Goal: Complete application form

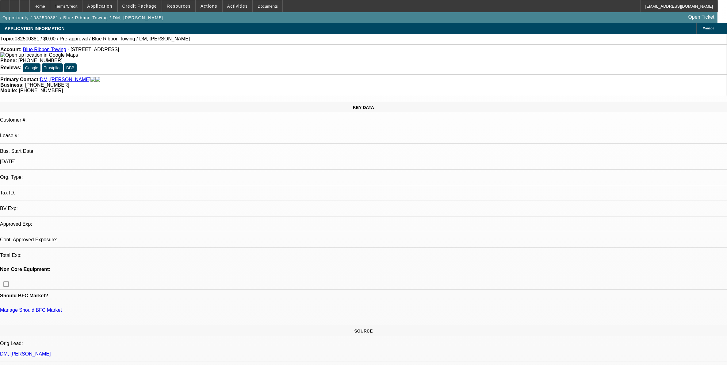
select select "0"
select select "2"
select select "0.1"
select select "4"
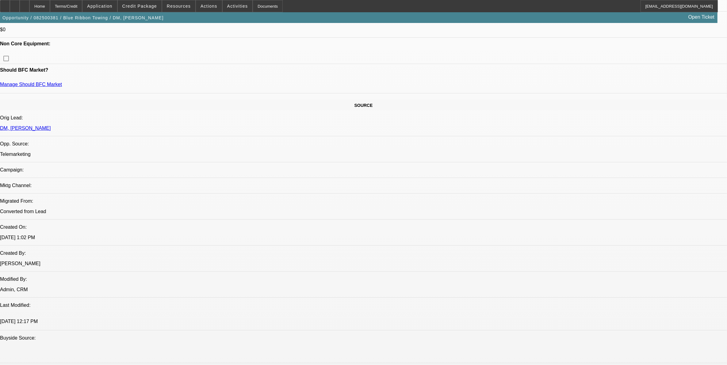
scroll to position [38, 0]
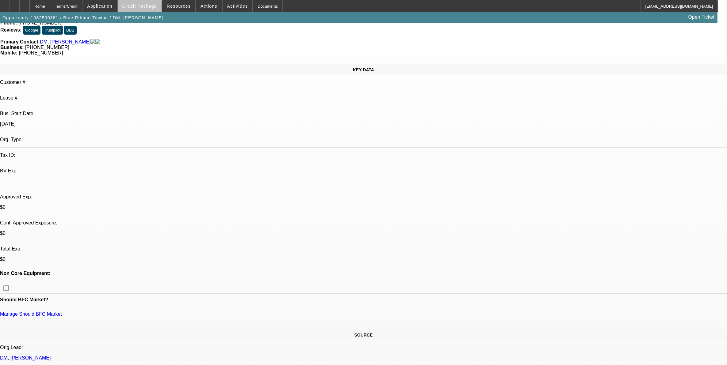
click at [155, 6] on span "Credit Package" at bounding box center [139, 6] width 35 height 5
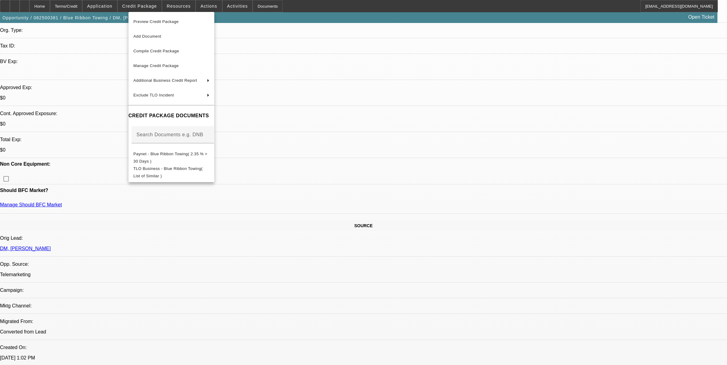
scroll to position [268, 0]
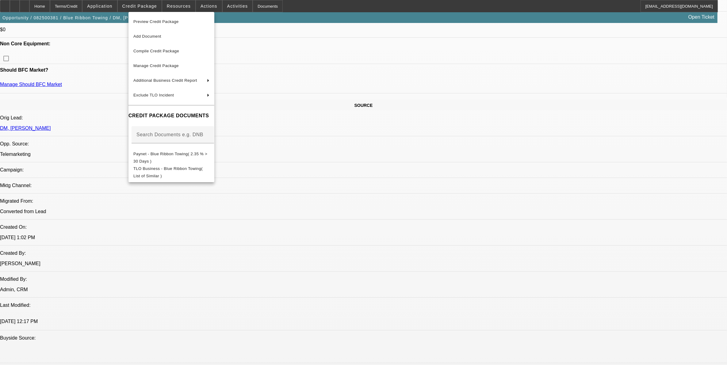
click at [320, 132] on div at bounding box center [363, 182] width 727 height 365
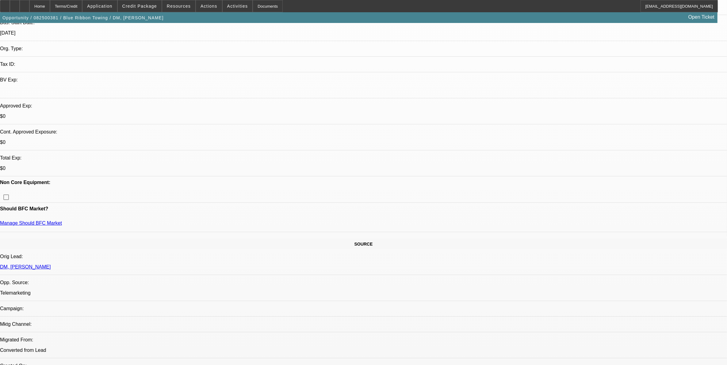
scroll to position [76, 0]
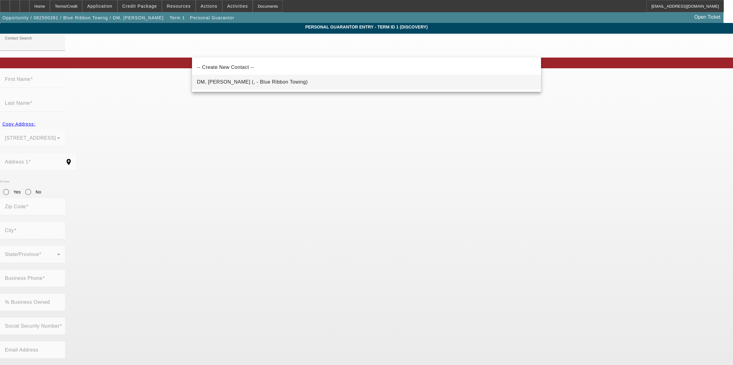
click at [305, 88] on mat-option "DM, [PERSON_NAME] (, - Blue Ribbon Towing)" at bounding box center [366, 82] width 349 height 15
type input "DM, [PERSON_NAME] (, - Blue Ribbon Towing)"
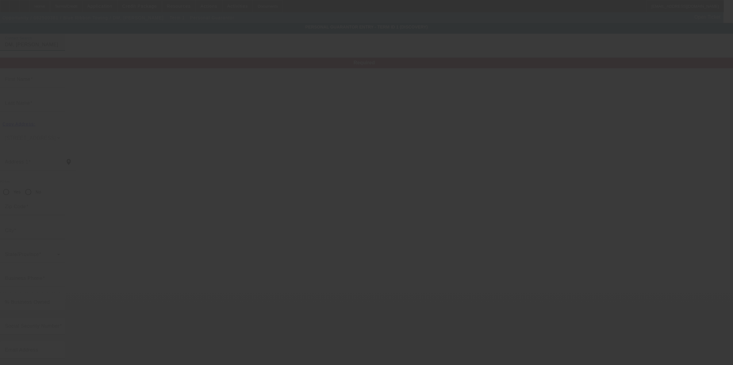
type input "[PERSON_NAME]"
type input "DM"
radio input "true"
type input "[PHONE_NUMBER]"
type input "[EMAIL_ADDRESS][DOMAIN_NAME]"
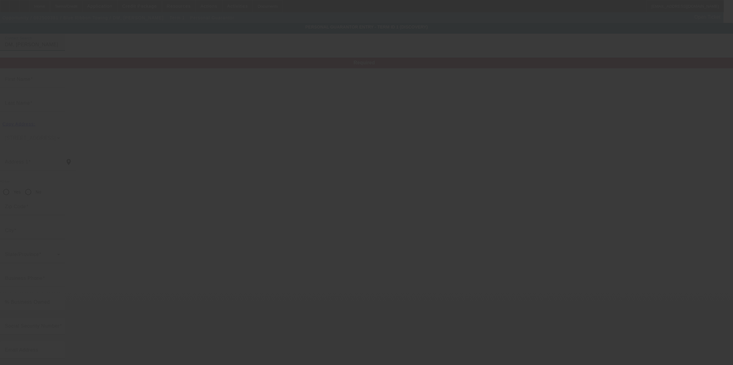
type input "[PHONE_NUMBER]"
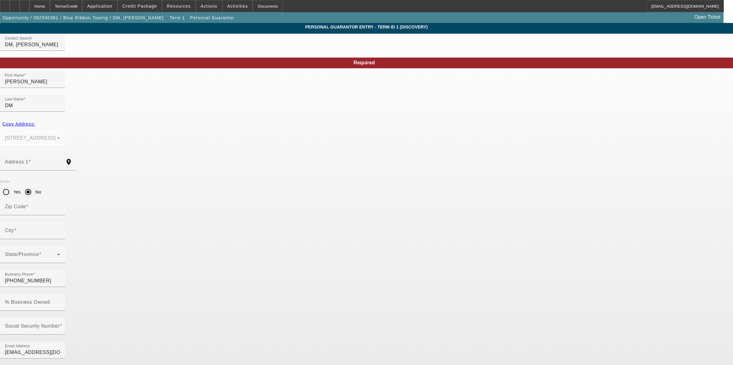
drag, startPoint x: 53, startPoint y: 8, endPoint x: 136, endPoint y: 253, distance: 259.2
click at [50, 8] on div "Home" at bounding box center [39, 6] width 21 height 12
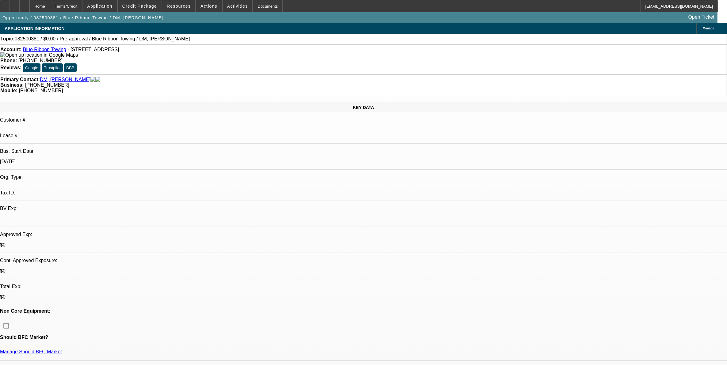
select select "0"
select select "2"
select select "0.1"
select select "4"
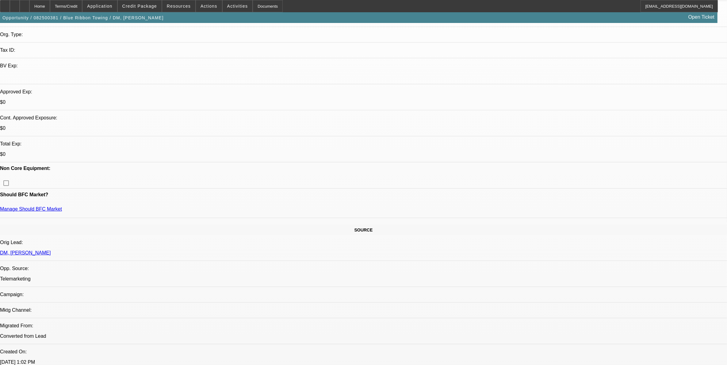
scroll to position [38, 0]
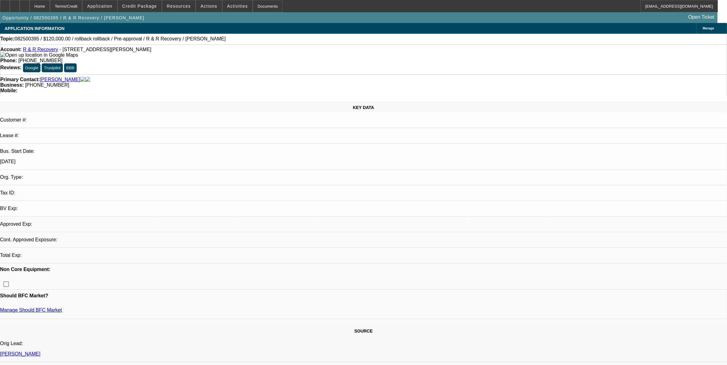
select select "0"
select select "2"
select select "0.1"
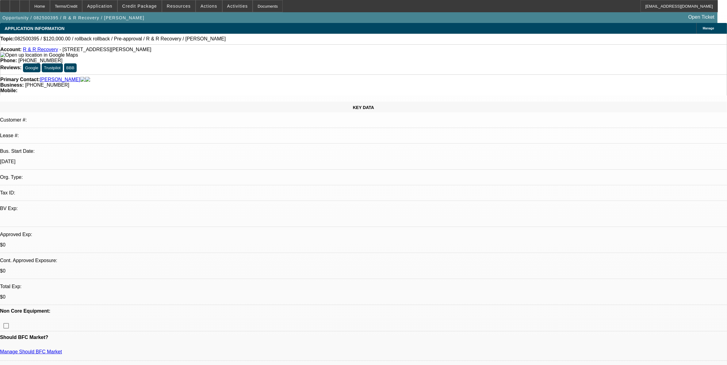
select select "1"
select select "2"
select select "4"
drag, startPoint x: 156, startPoint y: 10, endPoint x: 165, endPoint y: 133, distance: 123.8
click at [156, 12] on div "Home Terms/Credit Application Credit Package Resources Actions Activities Docum…" at bounding box center [363, 11] width 727 height 23
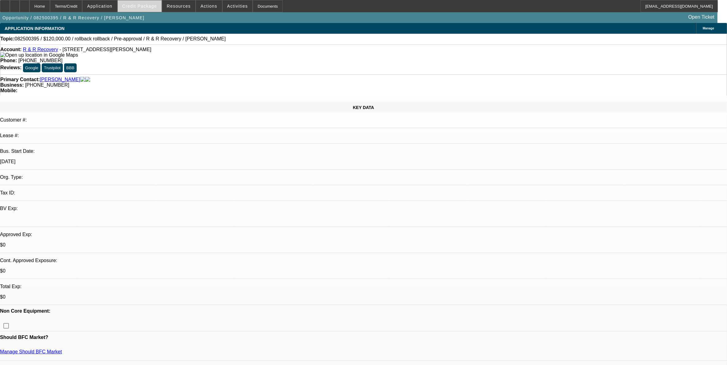
click at [146, 11] on span at bounding box center [140, 6] width 44 height 15
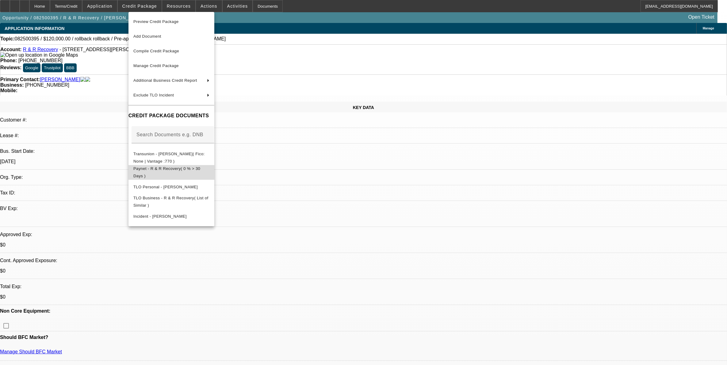
click at [200, 167] on span "Paynet - R & R Recovery( 0 % > 30 Days )" at bounding box center [171, 172] width 76 height 15
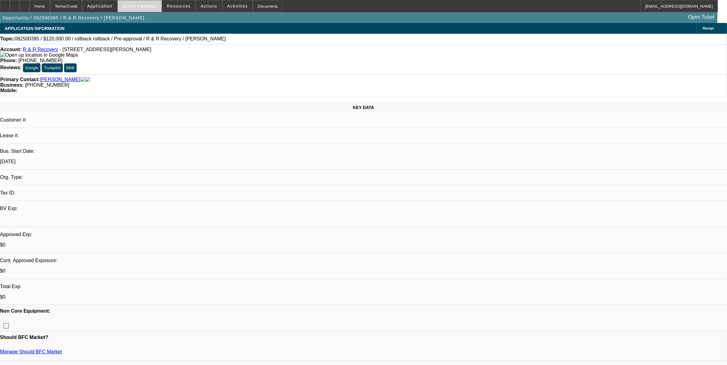
click at [142, 1] on span at bounding box center [140, 6] width 44 height 15
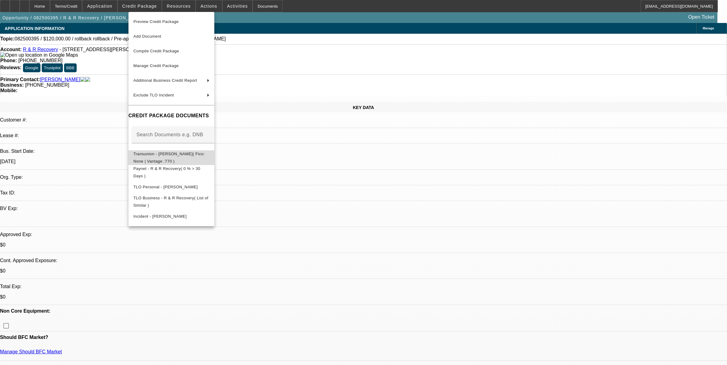
click at [175, 158] on span "Transunion - Ford, Robert( Fico: None | Vantage :770 )" at bounding box center [171, 157] width 76 height 15
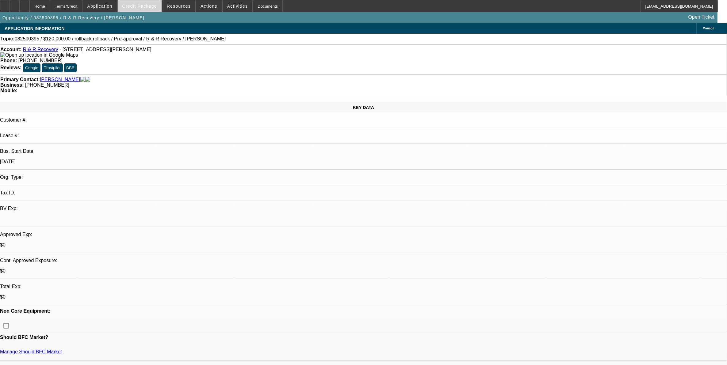
click at [148, 8] on span "Credit Package" at bounding box center [139, 6] width 35 height 5
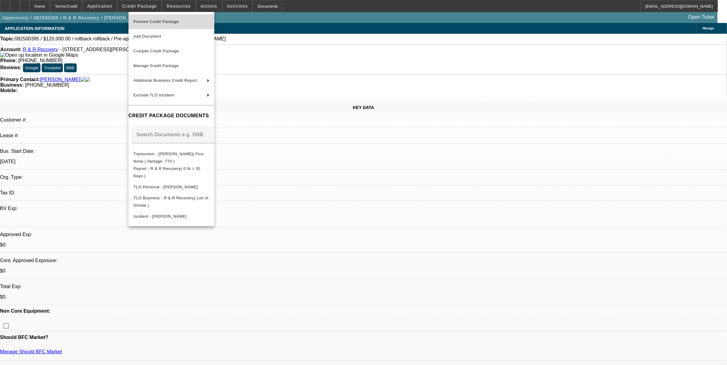
click at [166, 19] on span "Preview Credit Package" at bounding box center [171, 21] width 76 height 7
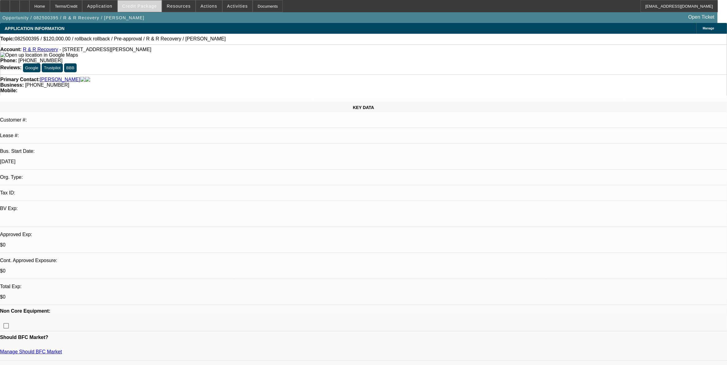
click at [150, 11] on span at bounding box center [140, 6] width 44 height 15
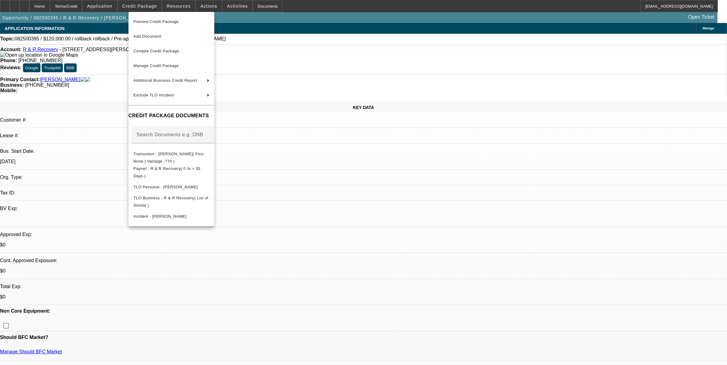
click at [39, 264] on div at bounding box center [363, 182] width 727 height 365
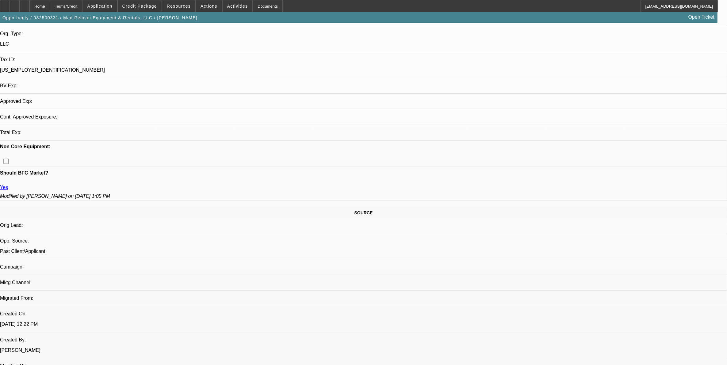
select select "0"
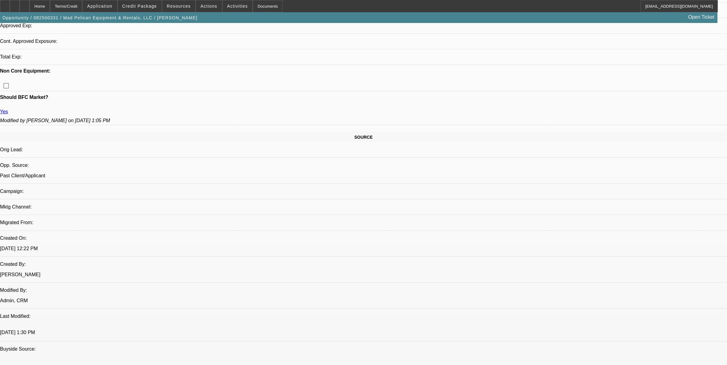
select select "1"
select select "3"
select select "6"
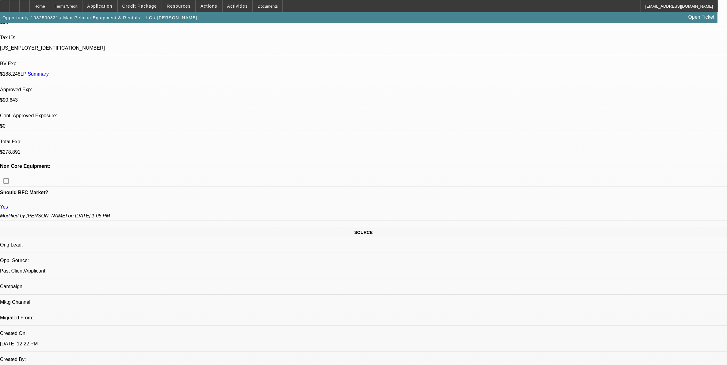
scroll to position [173, 0]
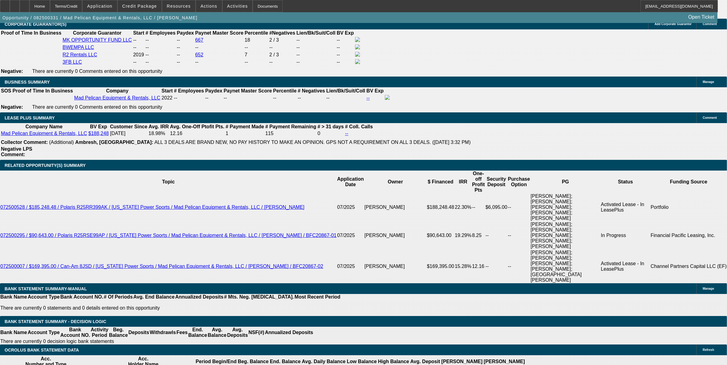
scroll to position [1218, 0]
